Goal: Register for event/course

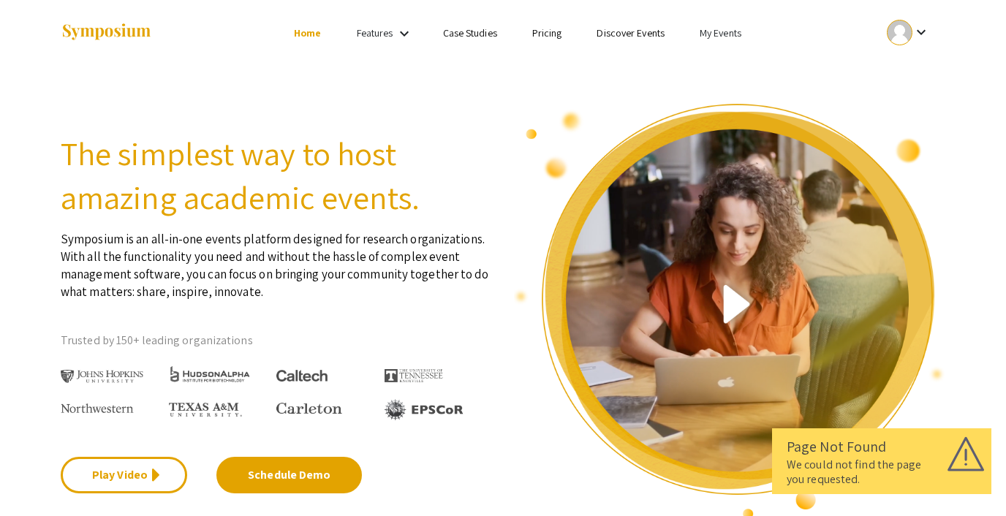
click at [722, 37] on link "My Events" at bounding box center [721, 32] width 42 height 13
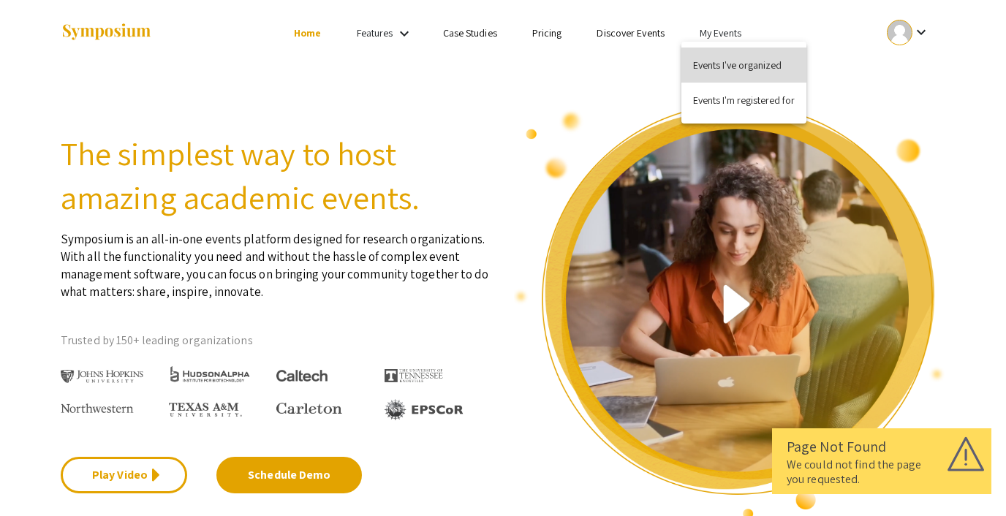
click at [733, 64] on button "Events I've organized" at bounding box center [743, 65] width 125 height 35
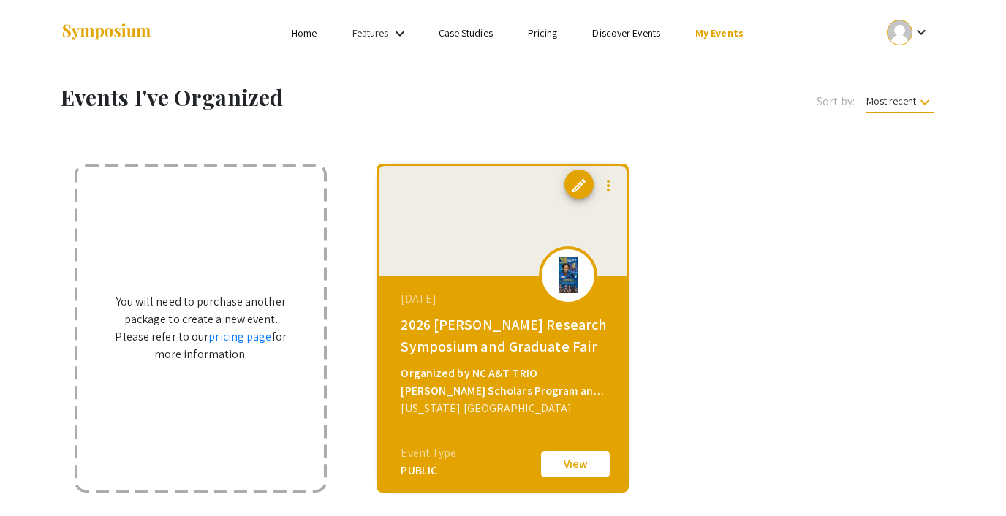
click at [637, 31] on link "Discover Events" at bounding box center [626, 32] width 68 height 13
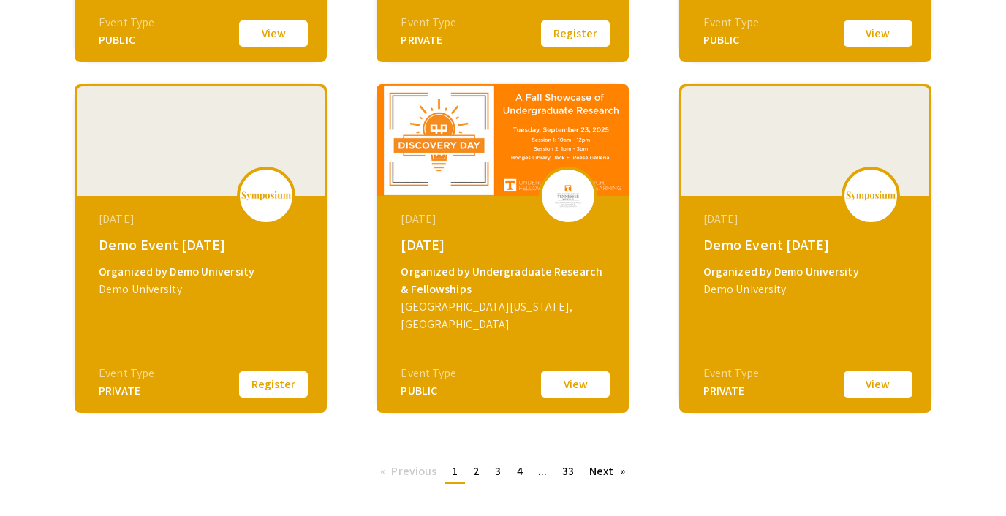
scroll to position [527, 0]
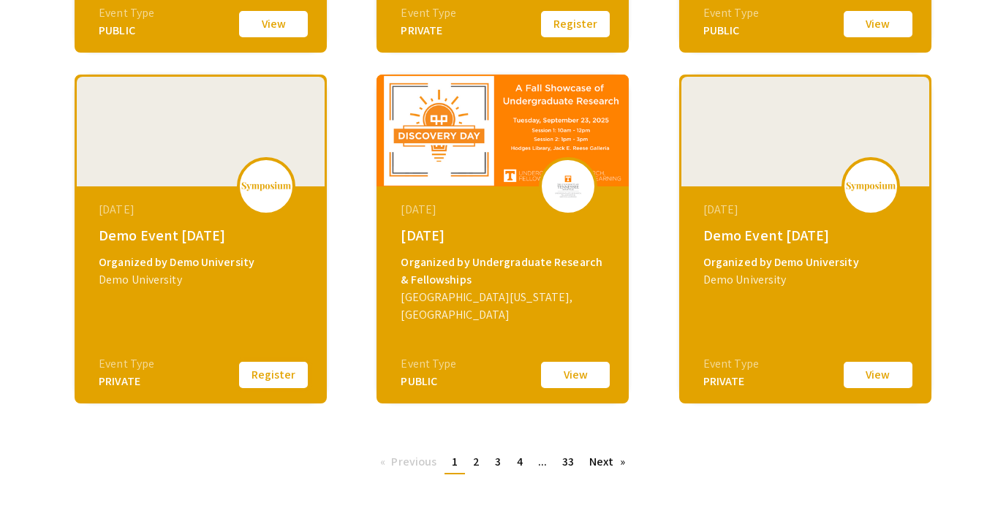
click at [268, 370] on button "Register" at bounding box center [273, 375] width 73 height 31
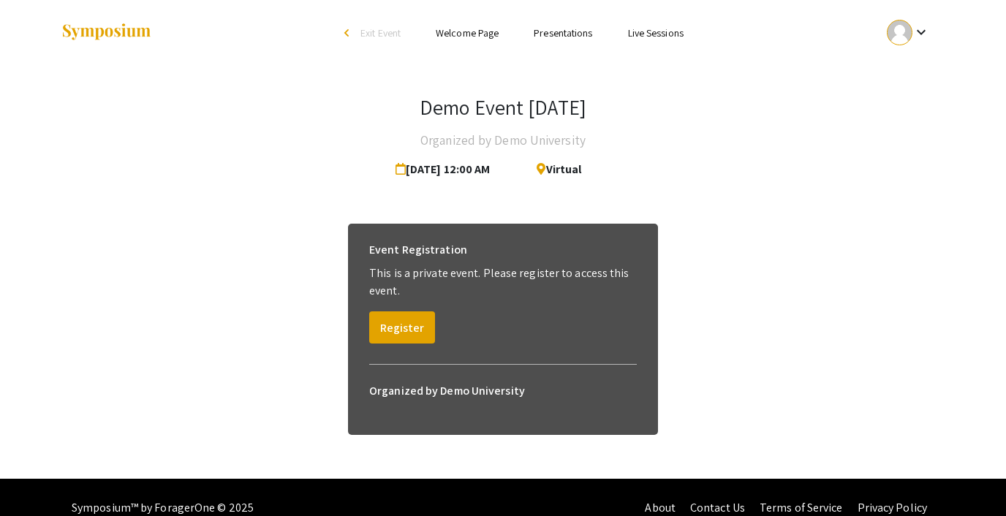
click at [460, 31] on link "Welcome Page" at bounding box center [467, 32] width 63 height 13
click at [399, 321] on button "Register" at bounding box center [402, 327] width 66 height 32
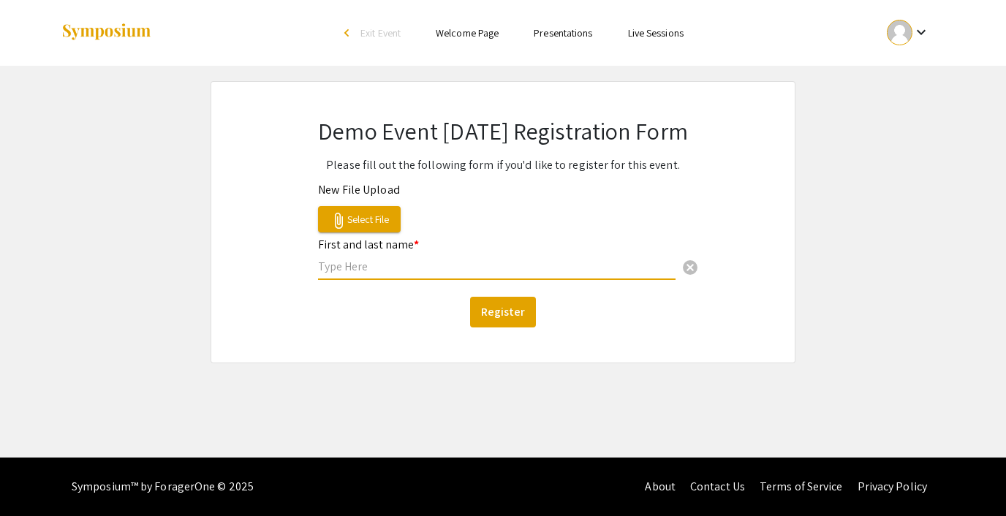
click at [419, 267] on input "text" at bounding box center [497, 266] width 358 height 15
type input "x"
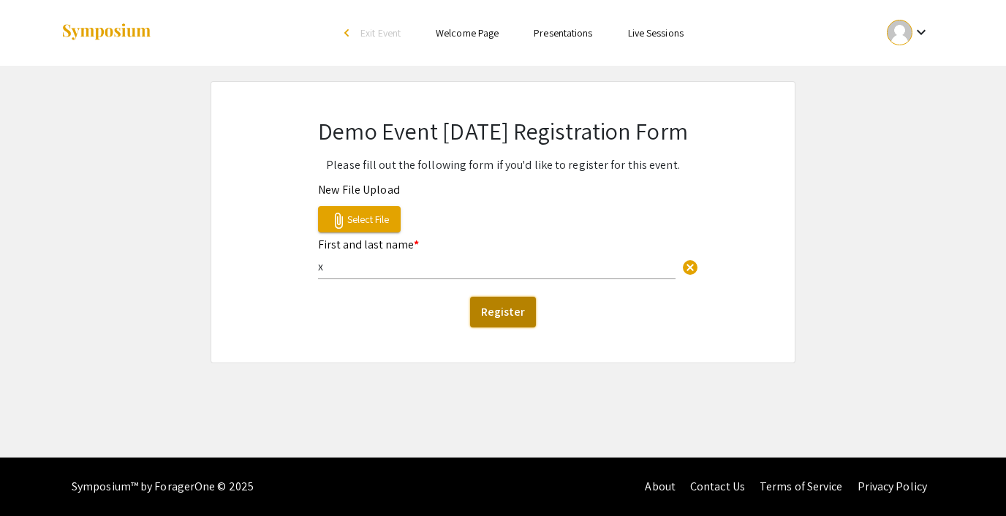
click at [491, 308] on button "Register" at bounding box center [503, 312] width 66 height 31
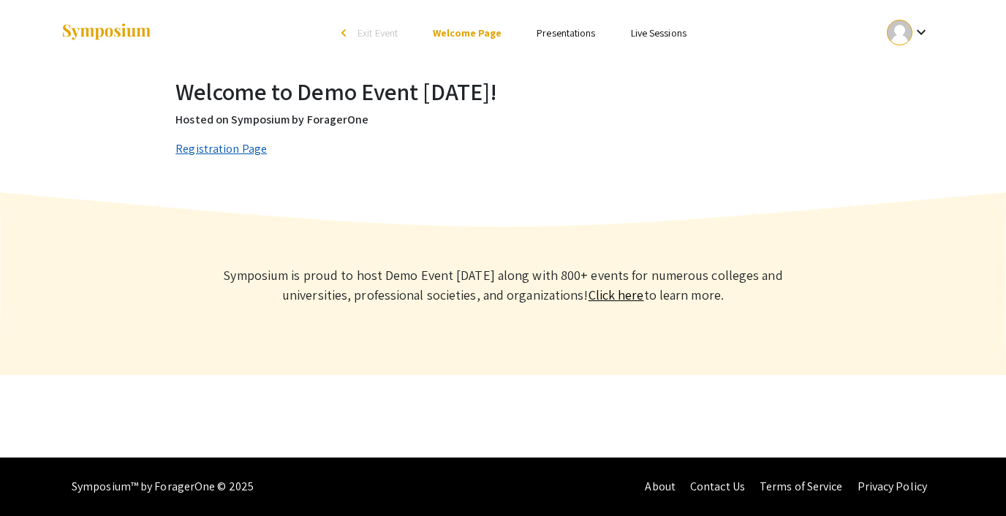
click at [220, 155] on link "Registration Page" at bounding box center [220, 148] width 91 height 15
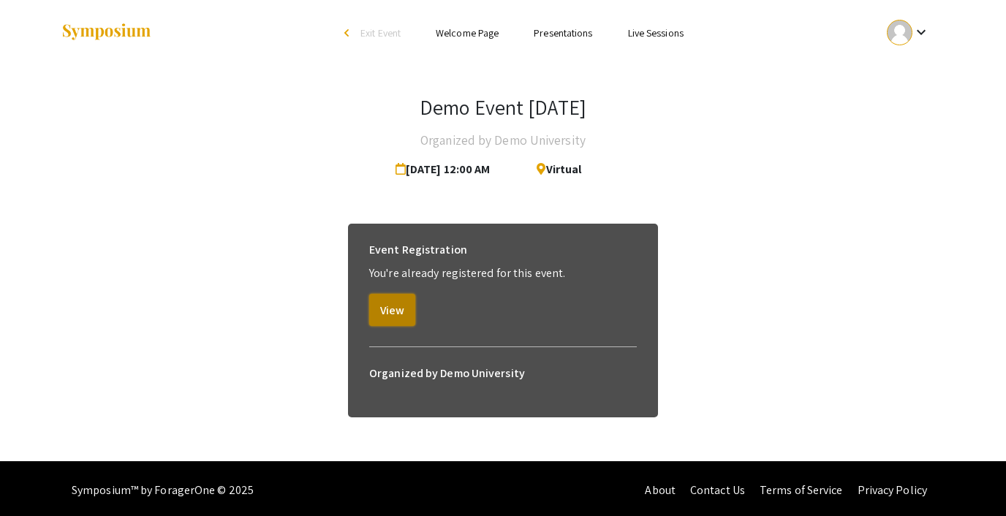
click at [393, 303] on button "View" at bounding box center [392, 310] width 46 height 32
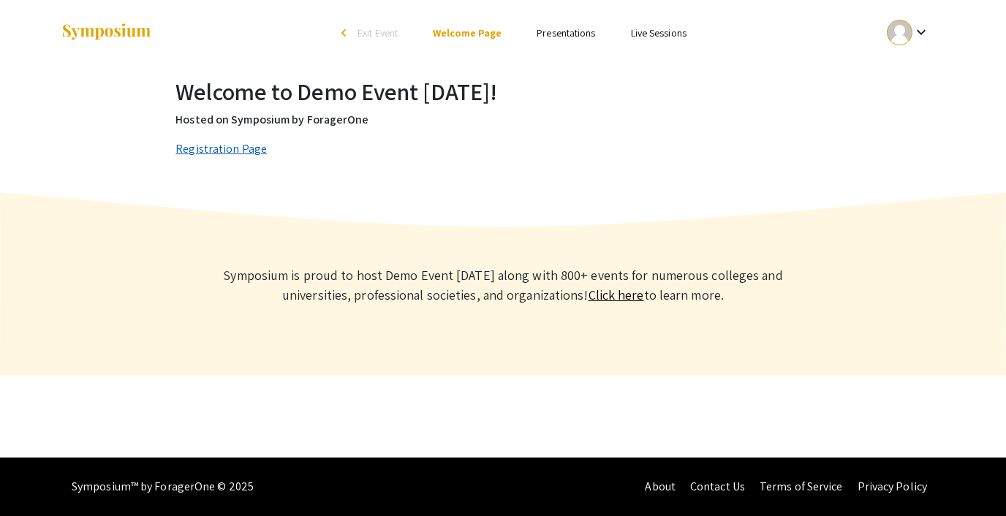
click at [221, 143] on link "Registration Page" at bounding box center [220, 148] width 91 height 15
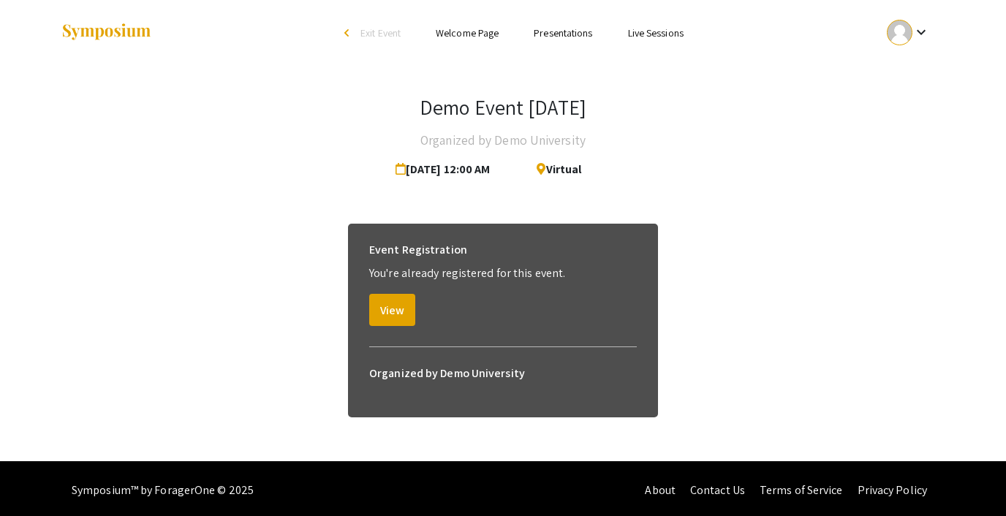
click at [384, 33] on span "Exit Event" at bounding box center [380, 32] width 40 height 13
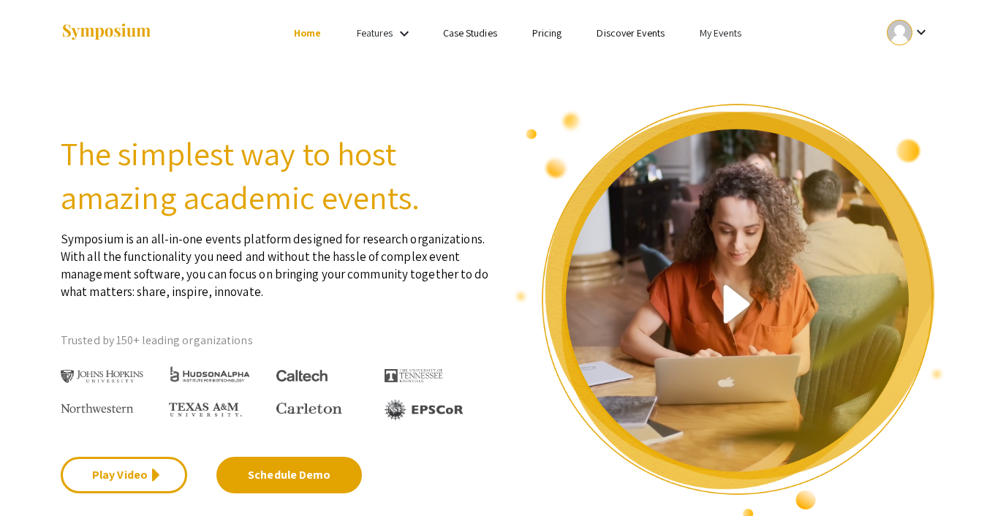
click at [715, 29] on link "My Events" at bounding box center [721, 32] width 42 height 13
click at [638, 91] on div at bounding box center [503, 258] width 1006 height 516
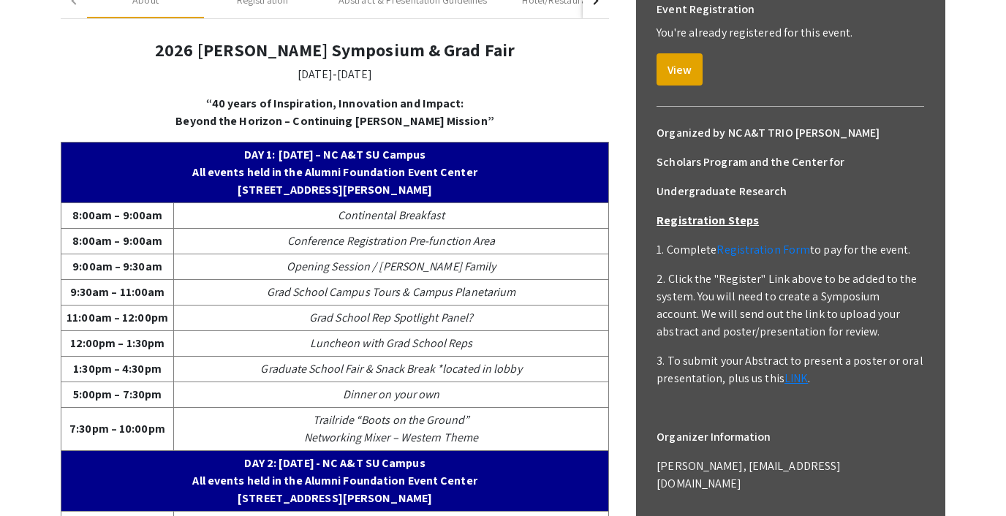
scroll to position [373, 0]
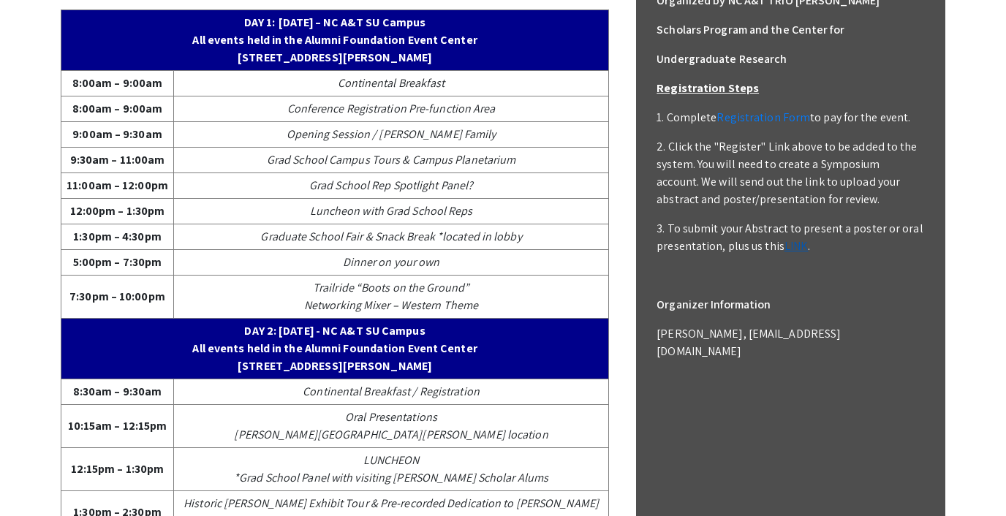
click at [793, 238] on u "LINK" at bounding box center [796, 245] width 23 height 15
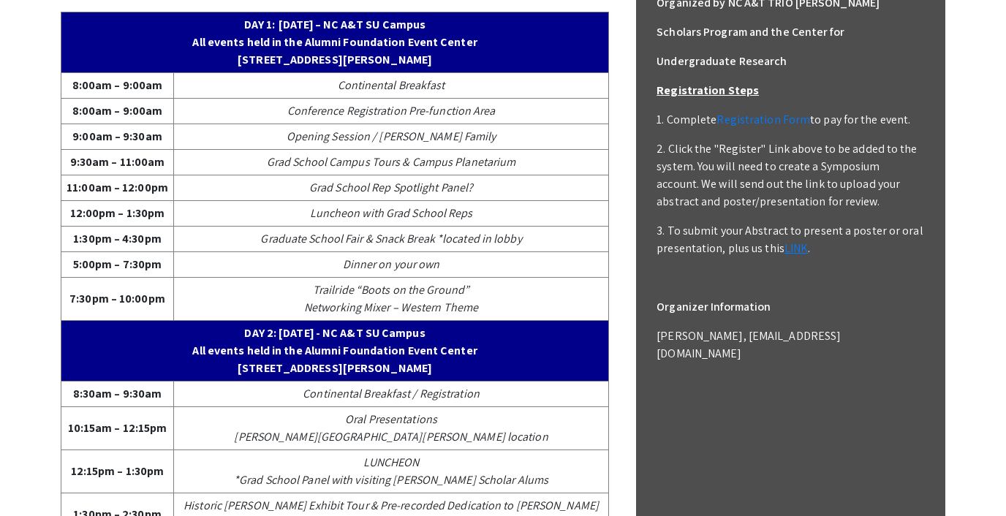
scroll to position [0, 0]
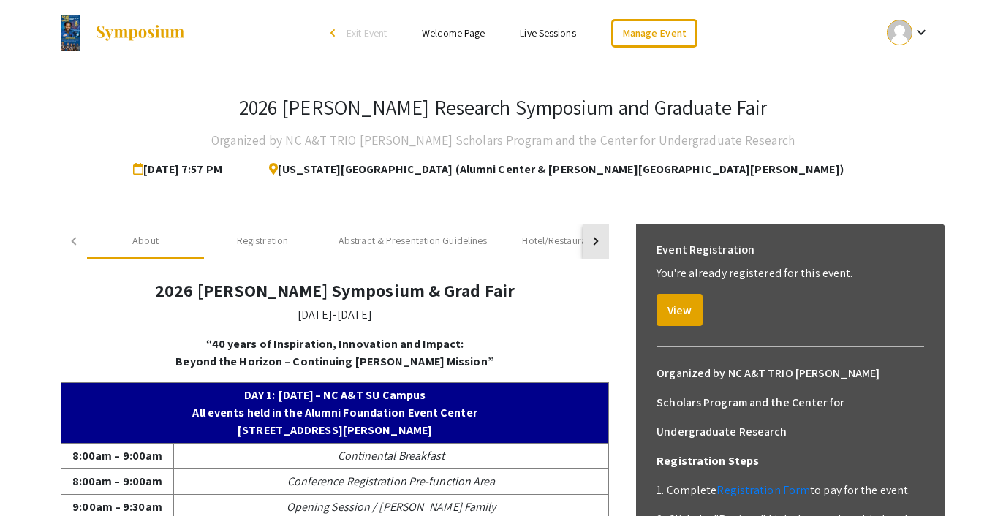
click at [597, 238] on button "button" at bounding box center [596, 241] width 26 height 35
click at [505, 237] on div "Pre-Conference Activities" at bounding box center [508, 240] width 108 height 15
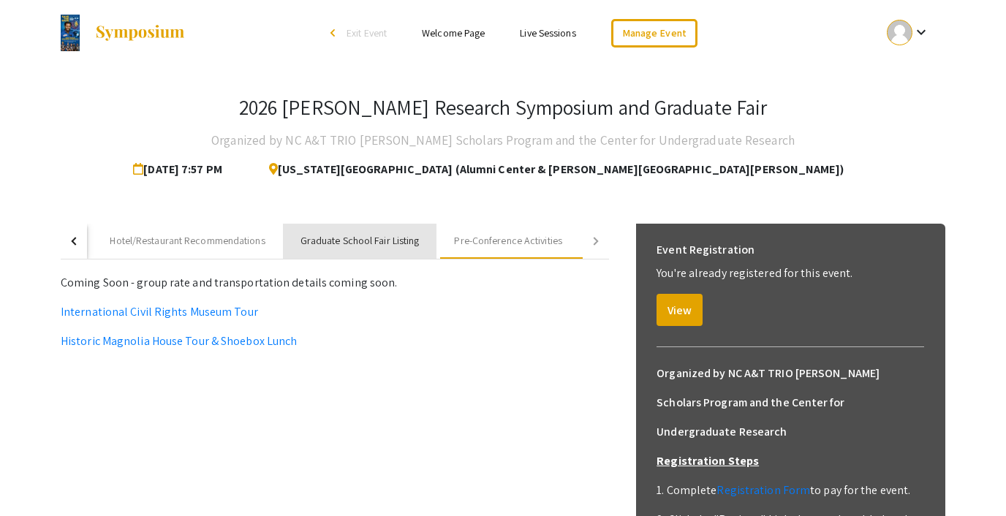
click at [386, 233] on div "Graduate School Fair Listing" at bounding box center [360, 240] width 119 height 15
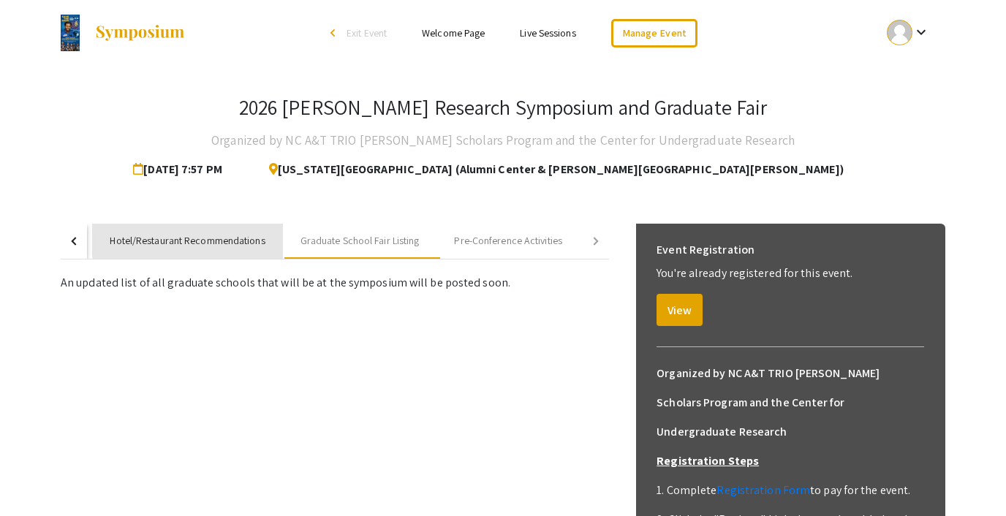
click at [200, 238] on div "Hotel/Restaurant Recommendations" at bounding box center [187, 240] width 155 height 15
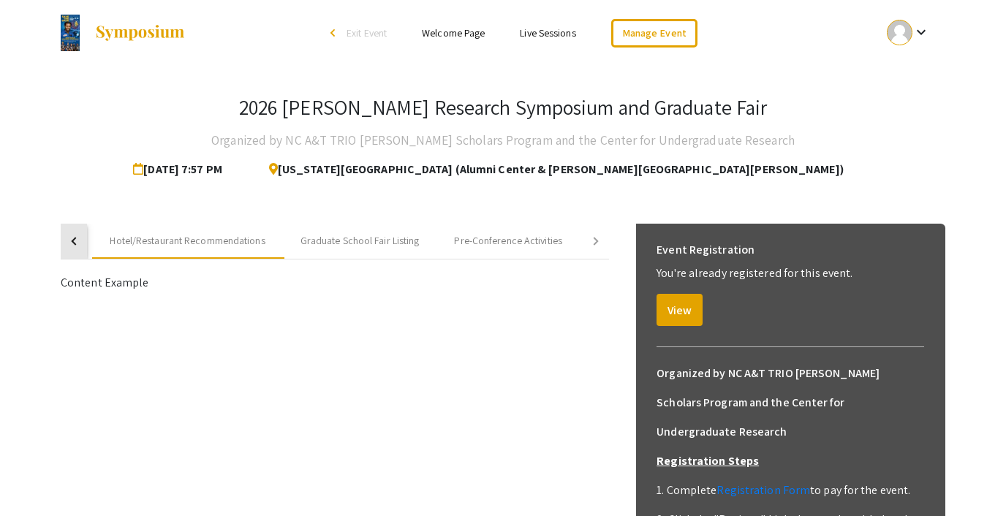
click at [64, 232] on button "button" at bounding box center [74, 241] width 26 height 35
click at [238, 235] on div "Abstract & Presentation Guidelines" at bounding box center [165, 240] width 148 height 15
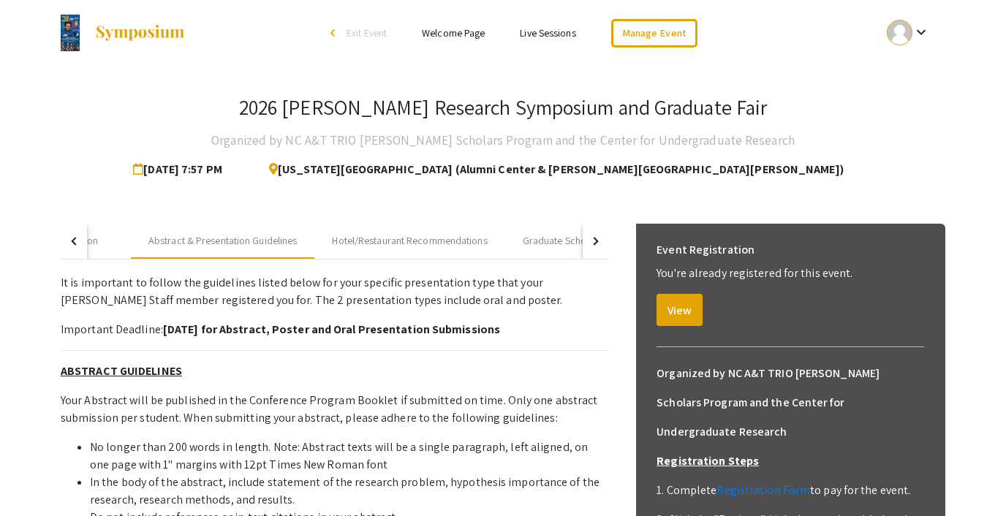
click at [70, 234] on button "button" at bounding box center [74, 241] width 26 height 35
click at [223, 239] on div "Registration" at bounding box center [237, 240] width 51 height 15
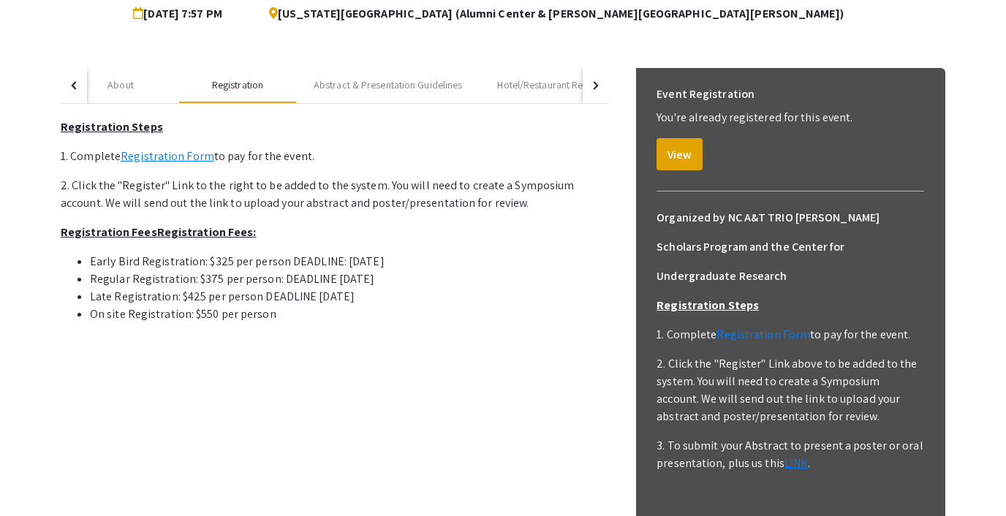
scroll to position [165, 0]
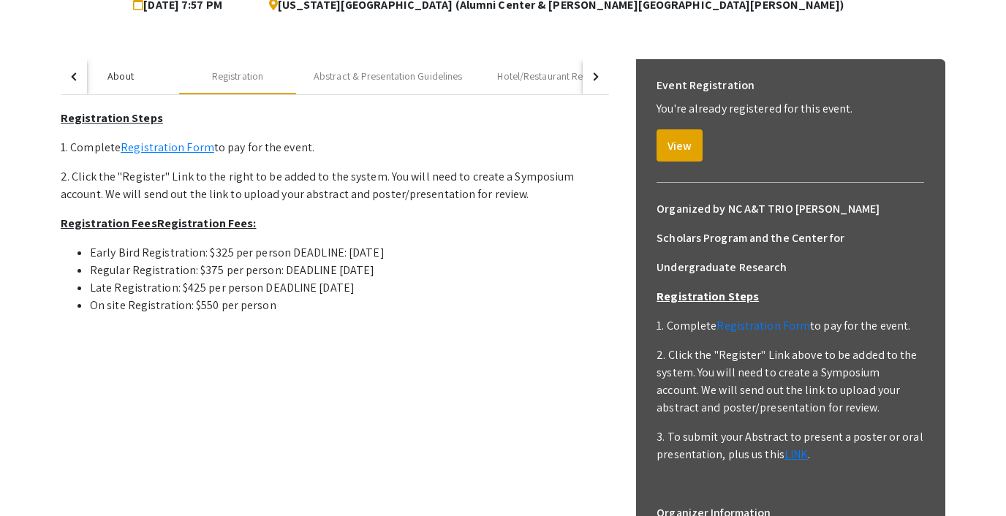
click at [126, 80] on div "About" at bounding box center [120, 76] width 26 height 15
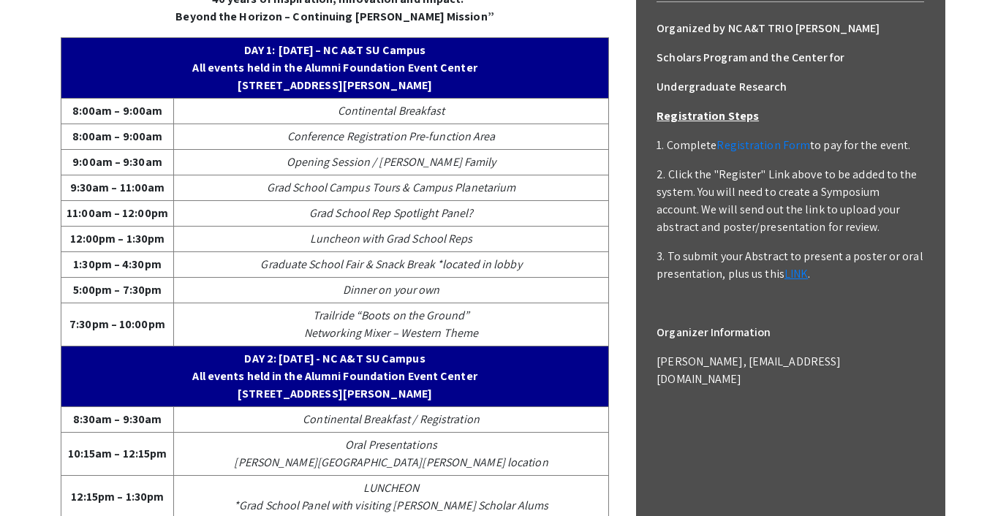
scroll to position [0, 0]
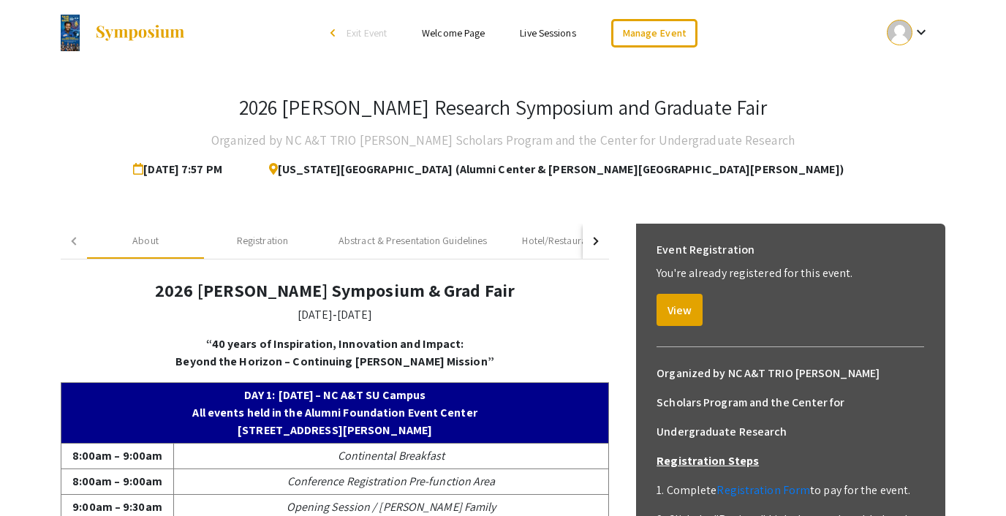
click at [900, 32] on div at bounding box center [900, 33] width 26 height 26
click at [896, 149] on button "Sign out" at bounding box center [917, 142] width 90 height 35
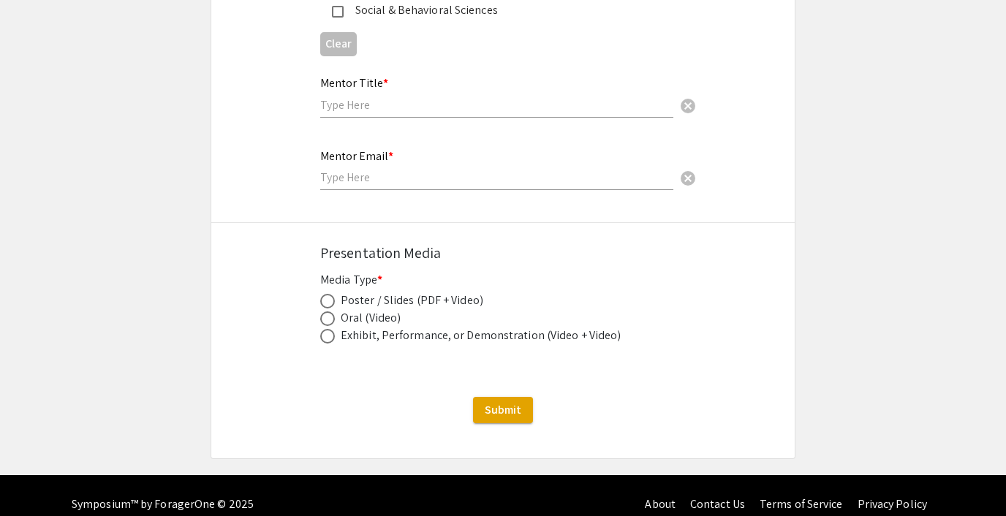
scroll to position [2300, 0]
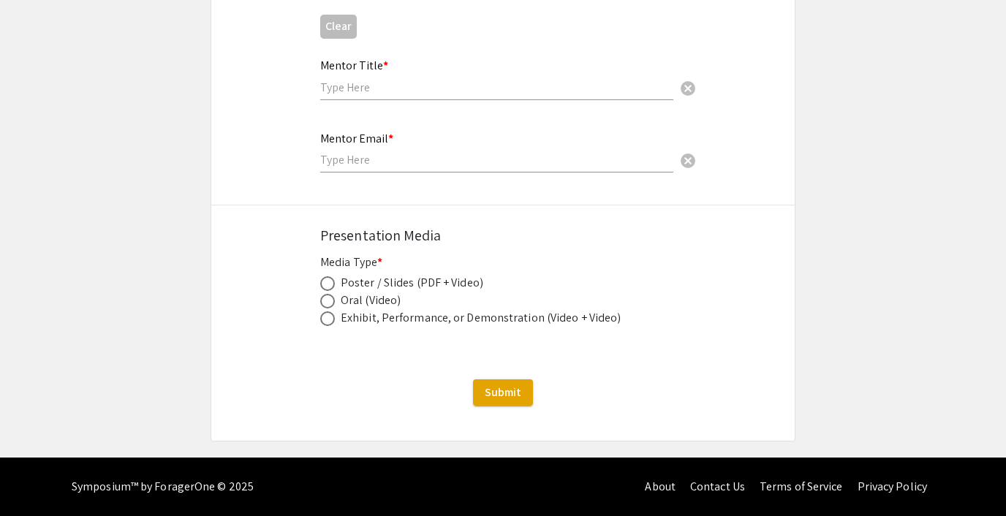
click at [325, 282] on span at bounding box center [327, 283] width 15 height 15
click at [325, 282] on input "radio" at bounding box center [327, 283] width 15 height 15
radio input "true"
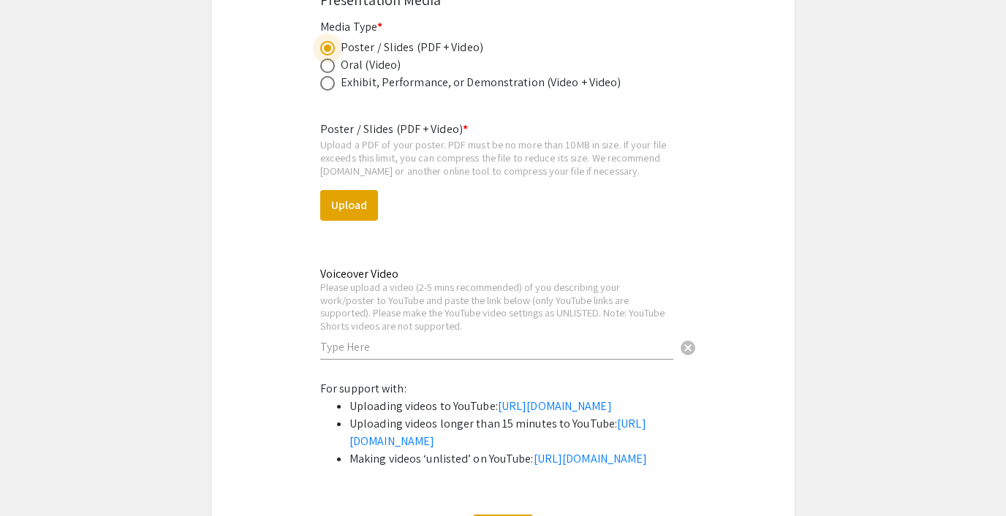
scroll to position [2539, 0]
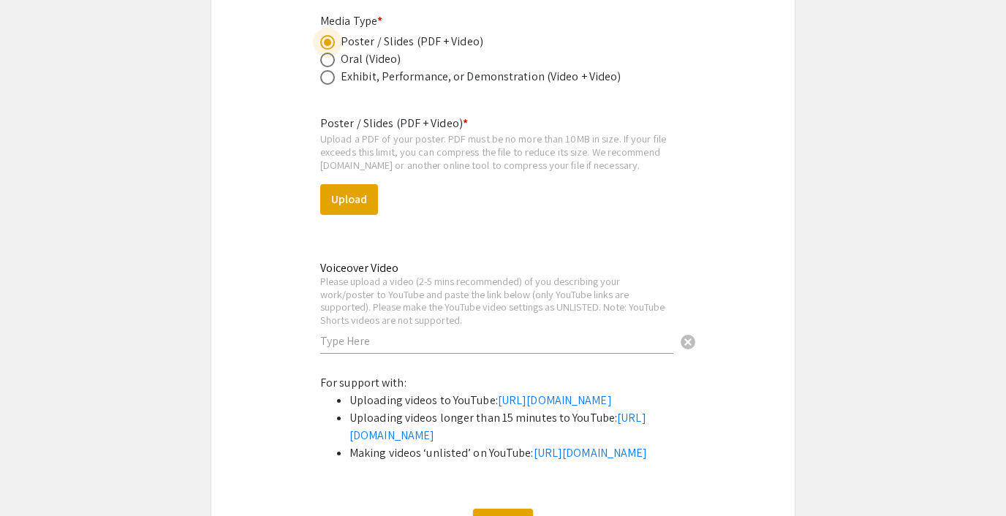
click at [324, 61] on span at bounding box center [327, 60] width 15 height 15
click at [324, 61] on input "radio" at bounding box center [327, 60] width 15 height 15
radio input "true"
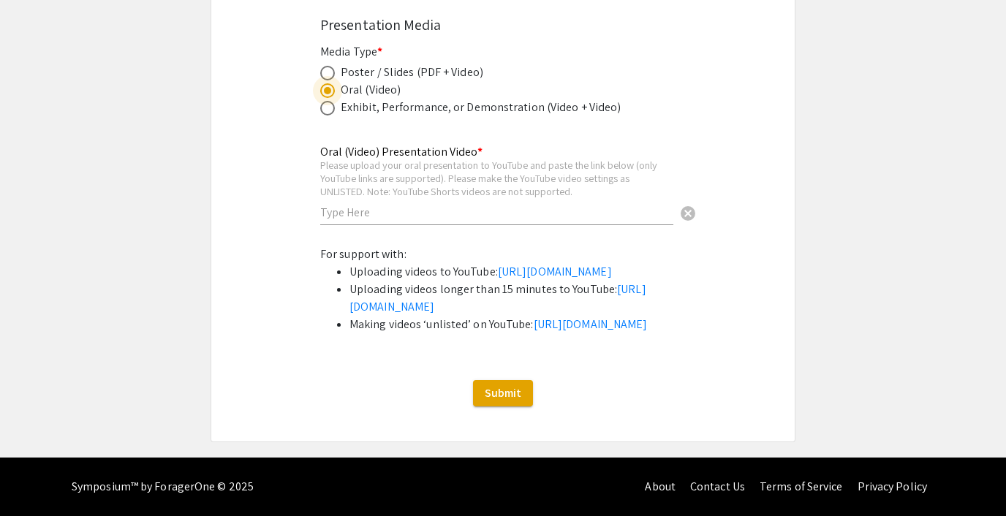
click at [326, 101] on span at bounding box center [327, 108] width 15 height 15
click at [326, 101] on input "radio" at bounding box center [327, 108] width 15 height 15
radio input "true"
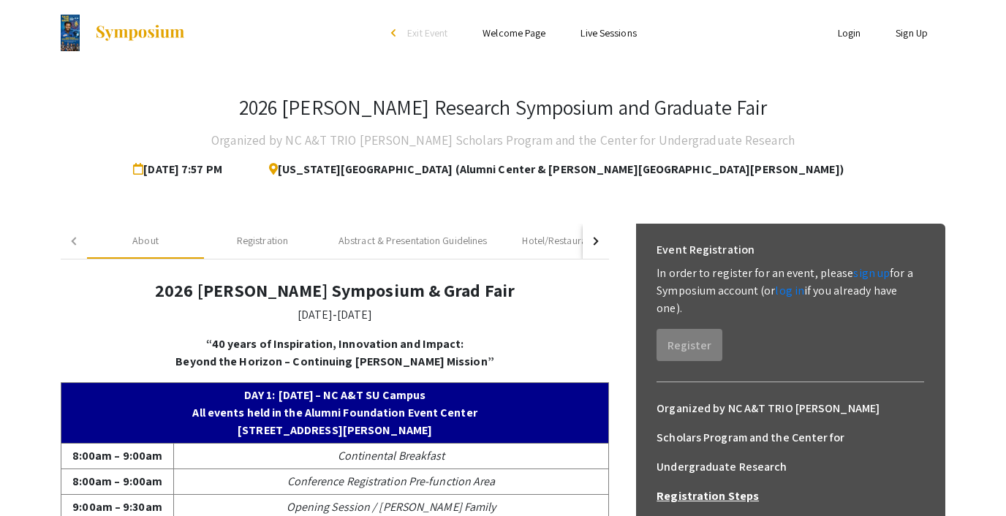
click at [848, 31] on link "Login" at bounding box center [849, 32] width 23 height 13
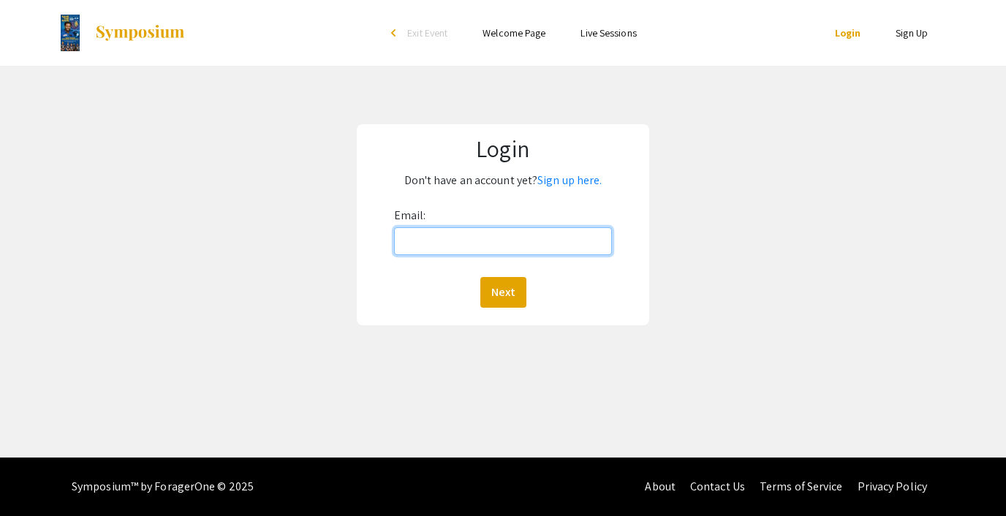
click at [486, 238] on input "Email:" at bounding box center [503, 241] width 218 height 28
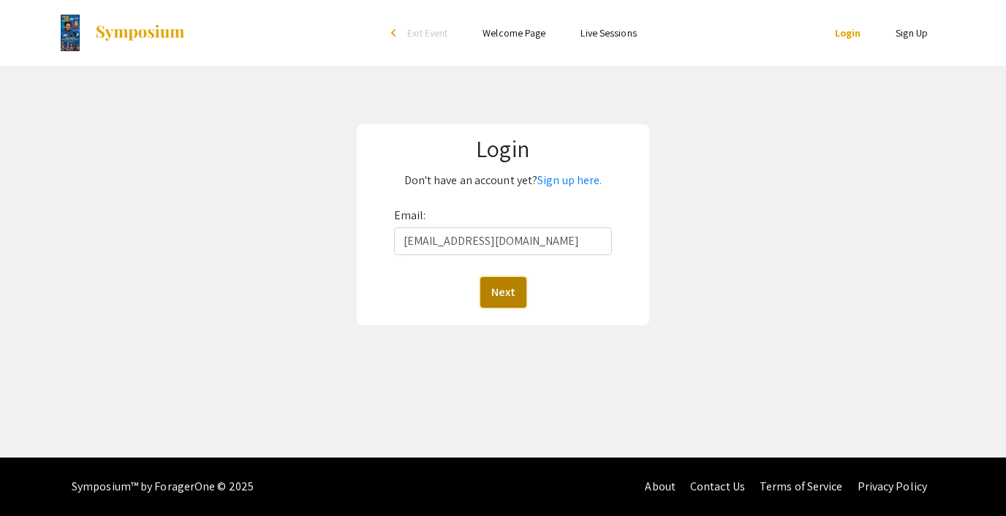
click at [515, 297] on button "Next" at bounding box center [503, 292] width 46 height 31
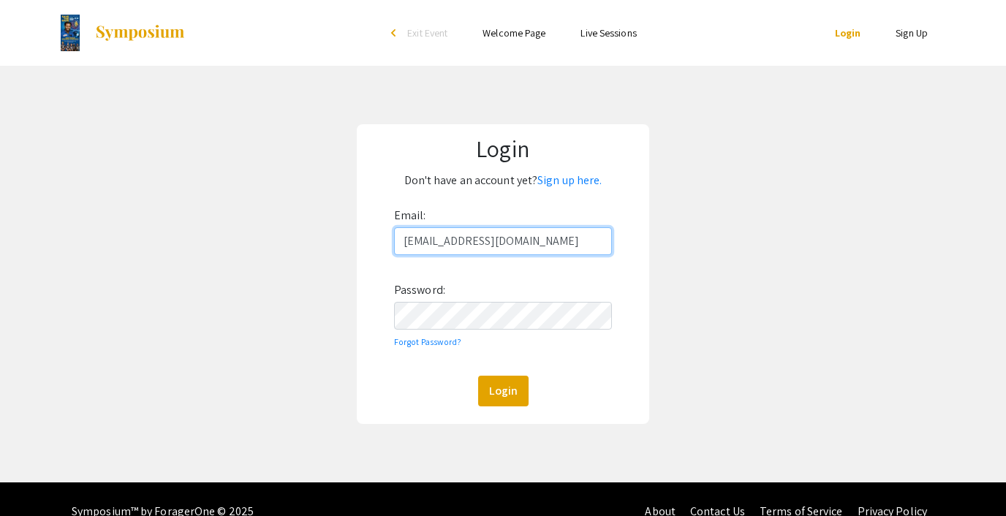
click at [495, 237] on input "[EMAIL_ADDRESS][DOMAIN_NAME]" at bounding box center [503, 241] width 218 height 28
type input "[EMAIL_ADDRESS][DOMAIN_NAME]"
click at [499, 396] on button "Login" at bounding box center [503, 391] width 50 height 31
